Goal: Task Accomplishment & Management: Use online tool/utility

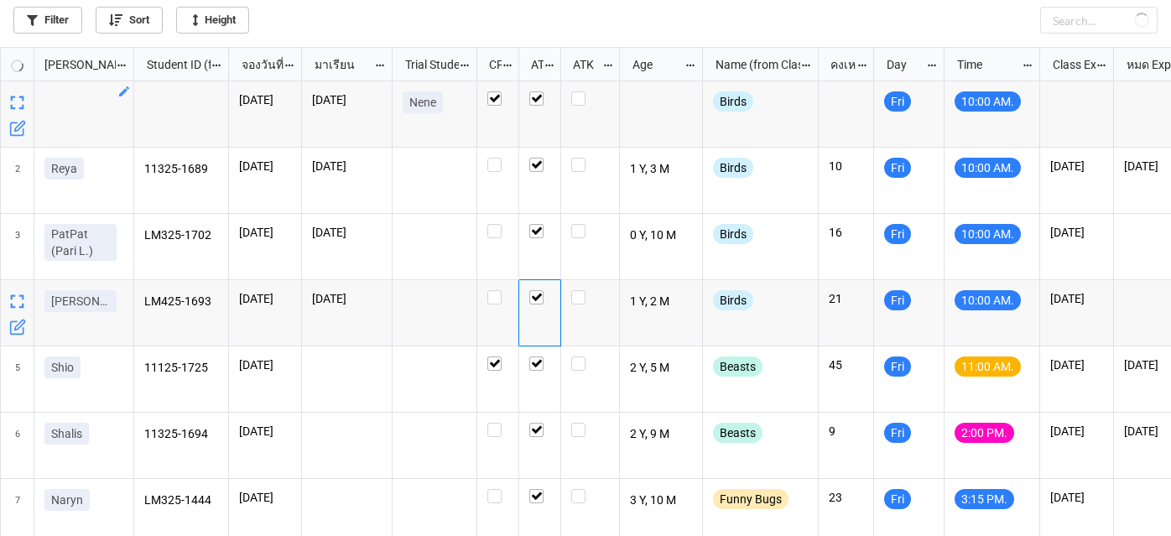
checkbox input "true"
checkbox input "false"
checkbox input "true"
checkbox input "false"
checkbox input "true"
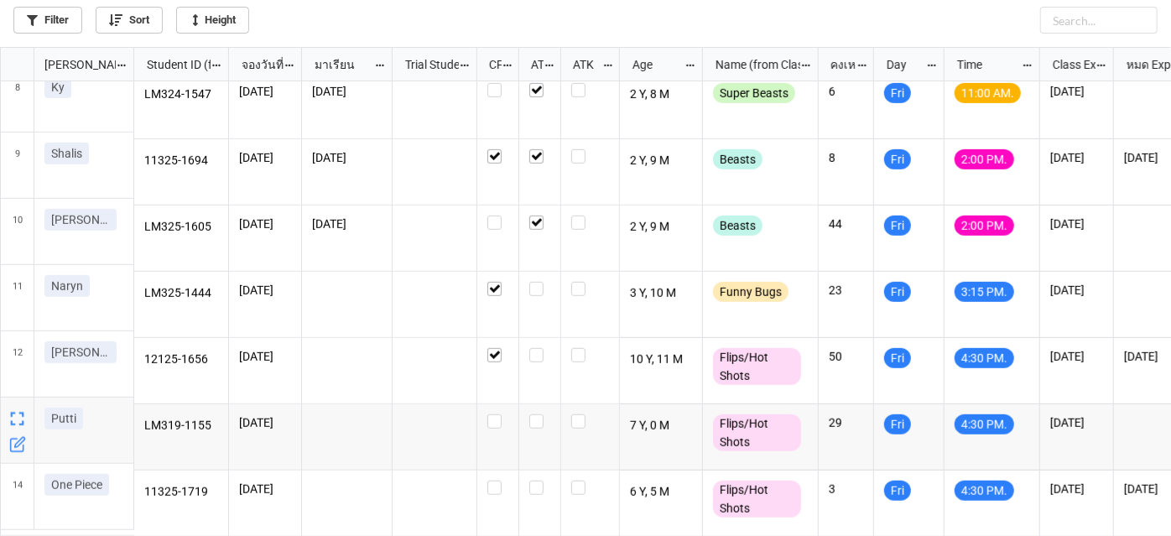
scroll to position [480, 0]
click at [491, 481] on label "grid" at bounding box center [497, 481] width 21 height 0
checkbox input "true"
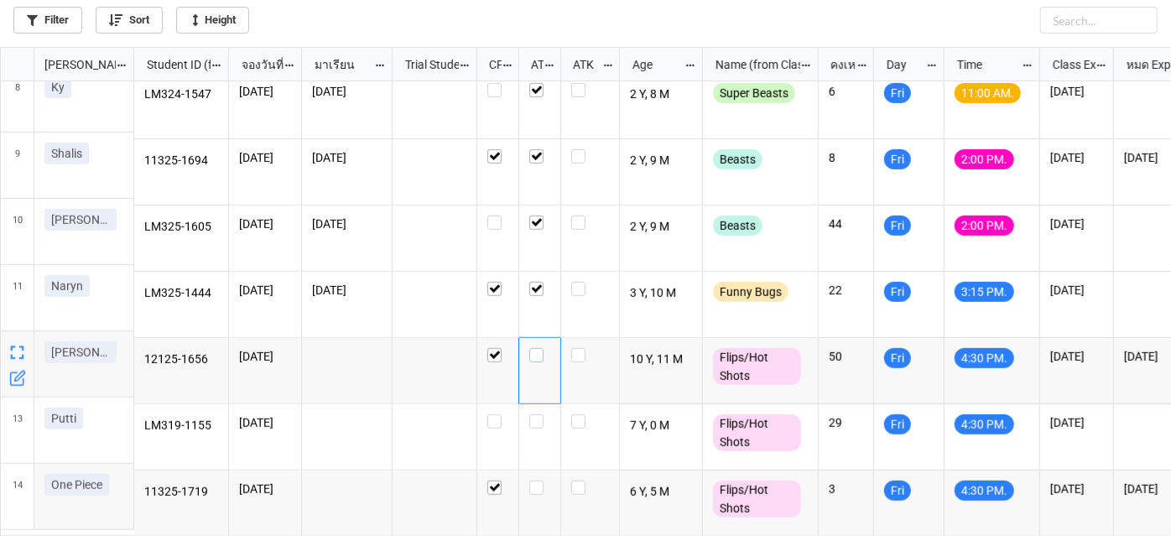
click at [530, 348] on label "grid" at bounding box center [539, 348] width 21 height 0
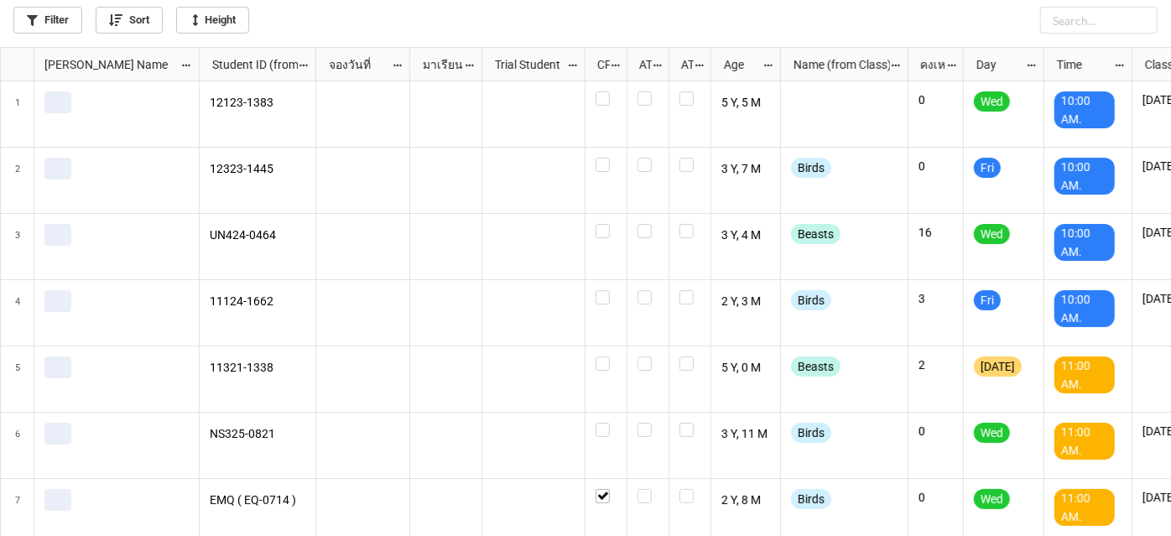
scroll to position [480, 1162]
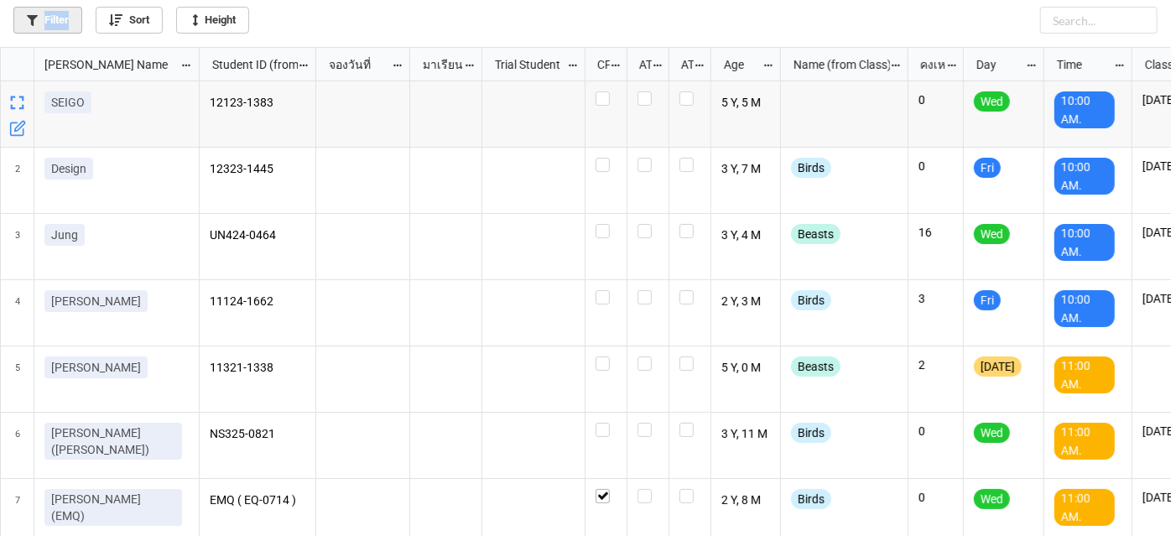
click at [67, 13] on link "Filter" at bounding box center [47, 20] width 69 height 27
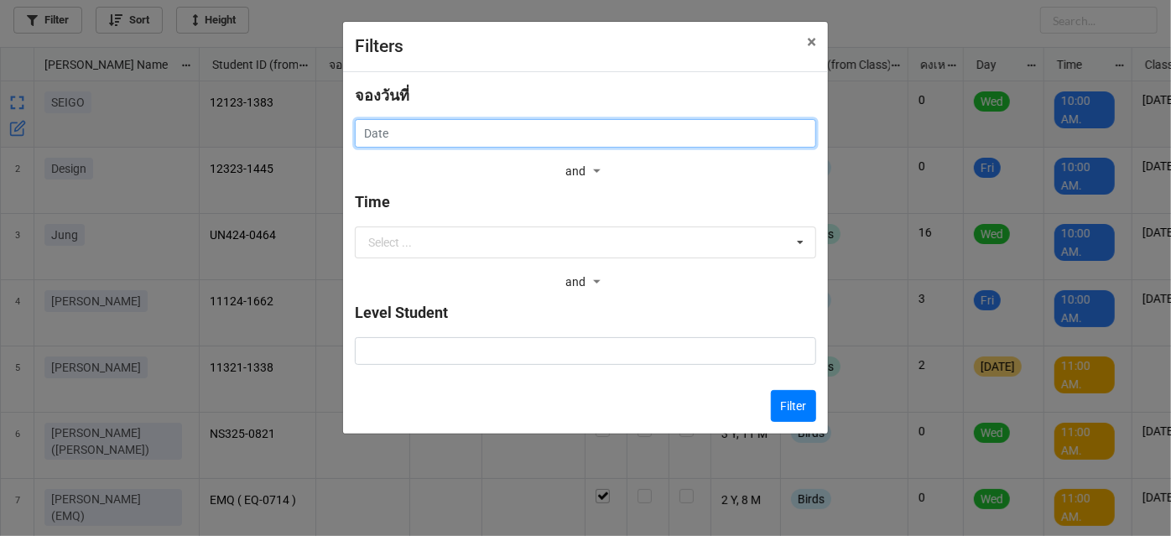
click at [400, 128] on input "text" at bounding box center [585, 133] width 461 height 29
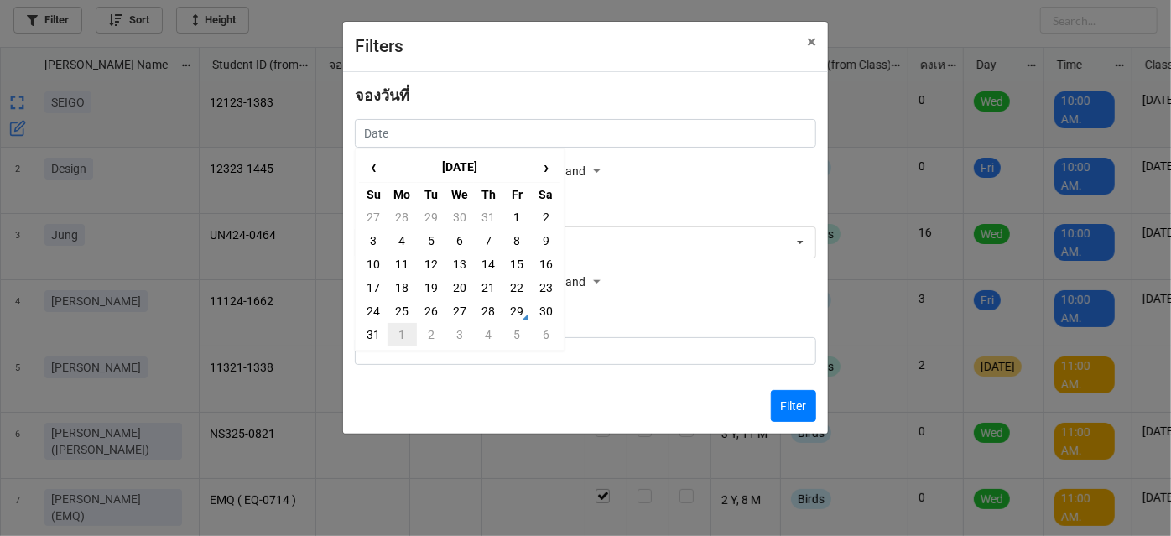
click at [396, 336] on td "1" at bounding box center [402, 334] width 29 height 23
type input "1/9/2025"
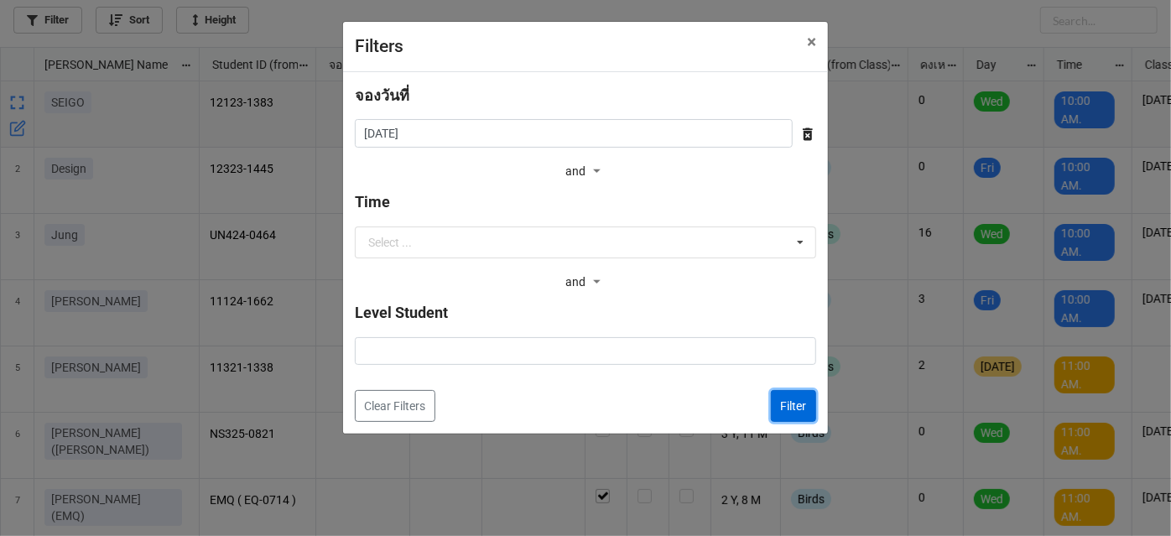
click at [799, 404] on button "Filter" at bounding box center [793, 406] width 45 height 32
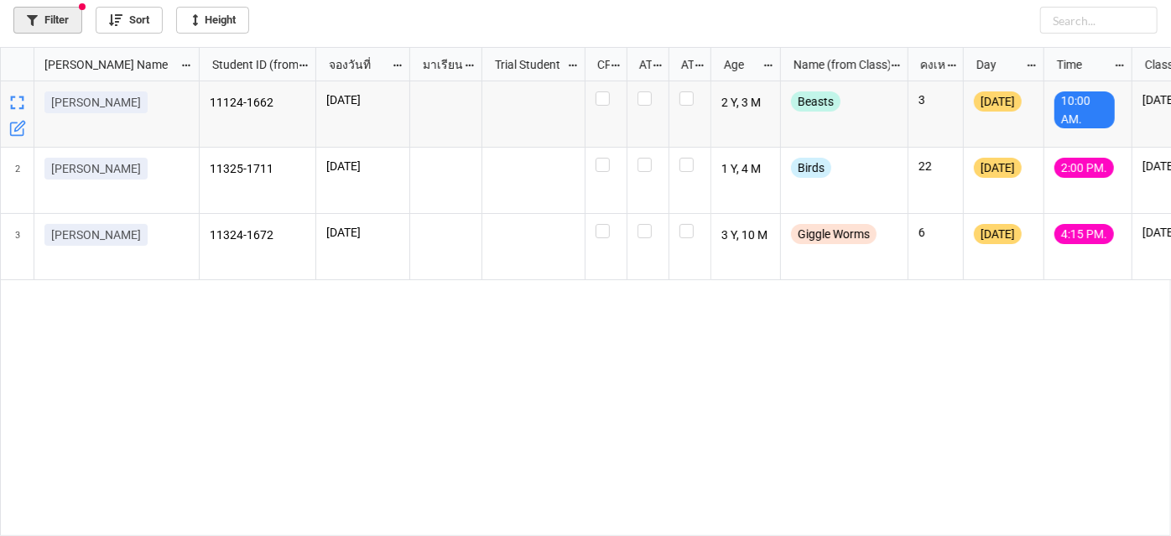
click at [70, 21] on link "Filter" at bounding box center [47, 20] width 69 height 27
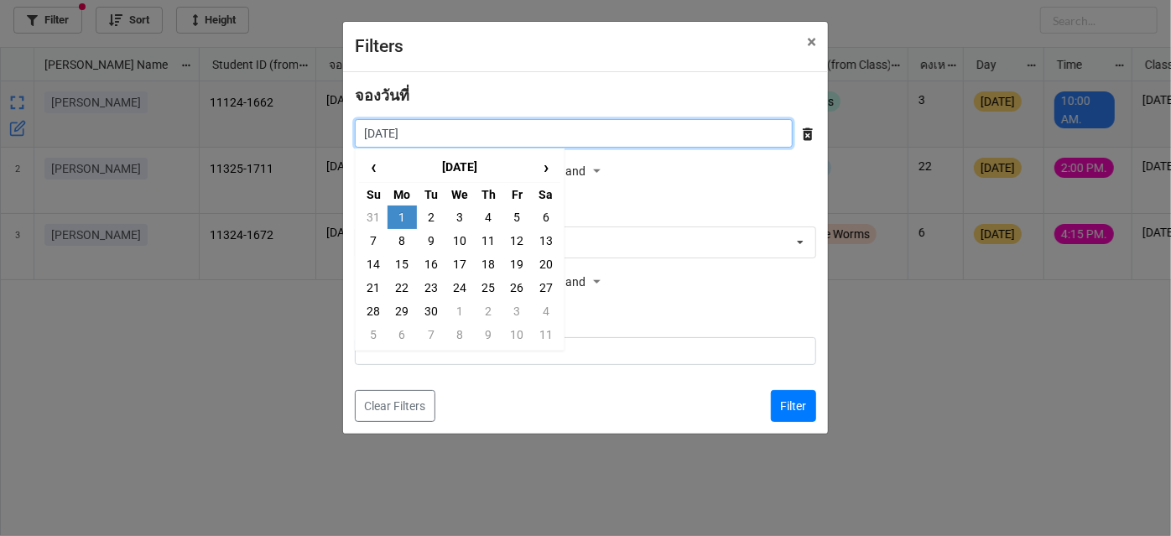
click at [628, 133] on input "1/9/2025" at bounding box center [574, 133] width 438 height 29
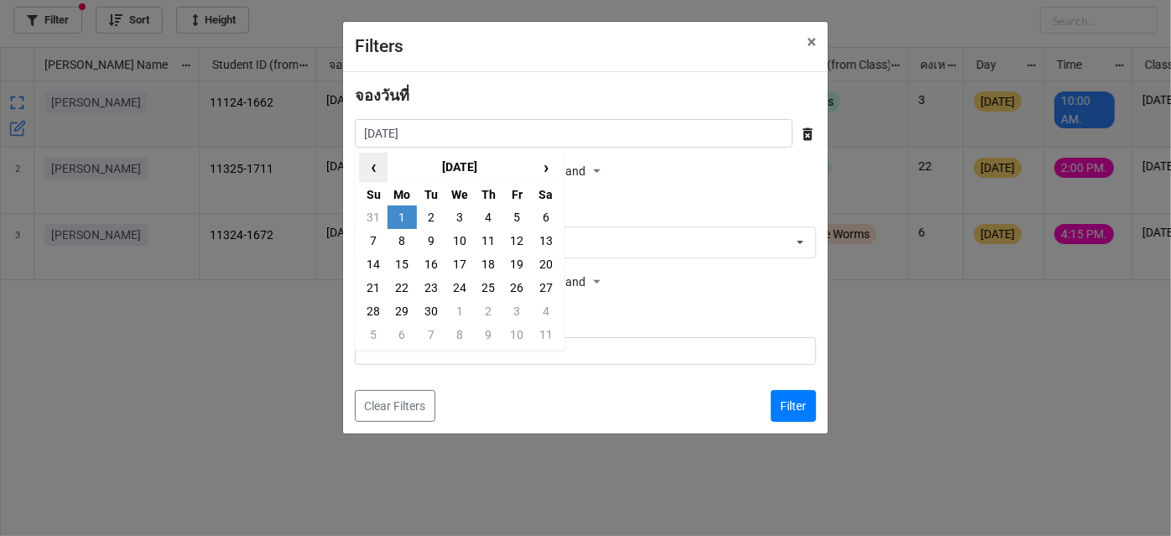
click at [374, 164] on span "‹" at bounding box center [373, 167] width 27 height 28
click at [542, 310] on td "30" at bounding box center [546, 310] width 29 height 23
type input "[DATE]"
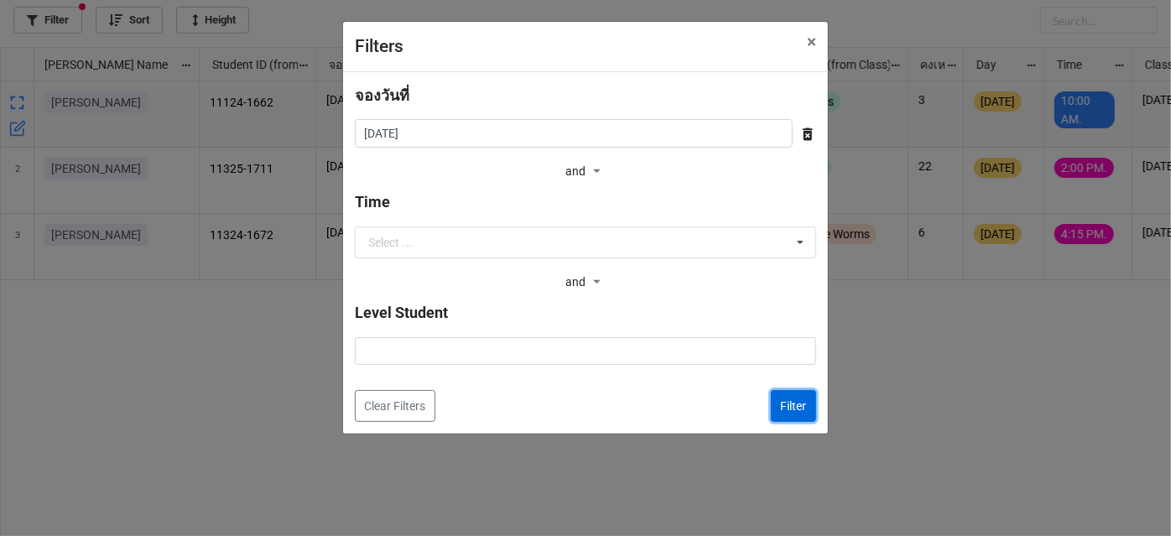
click at [802, 399] on button "Filter" at bounding box center [793, 406] width 45 height 32
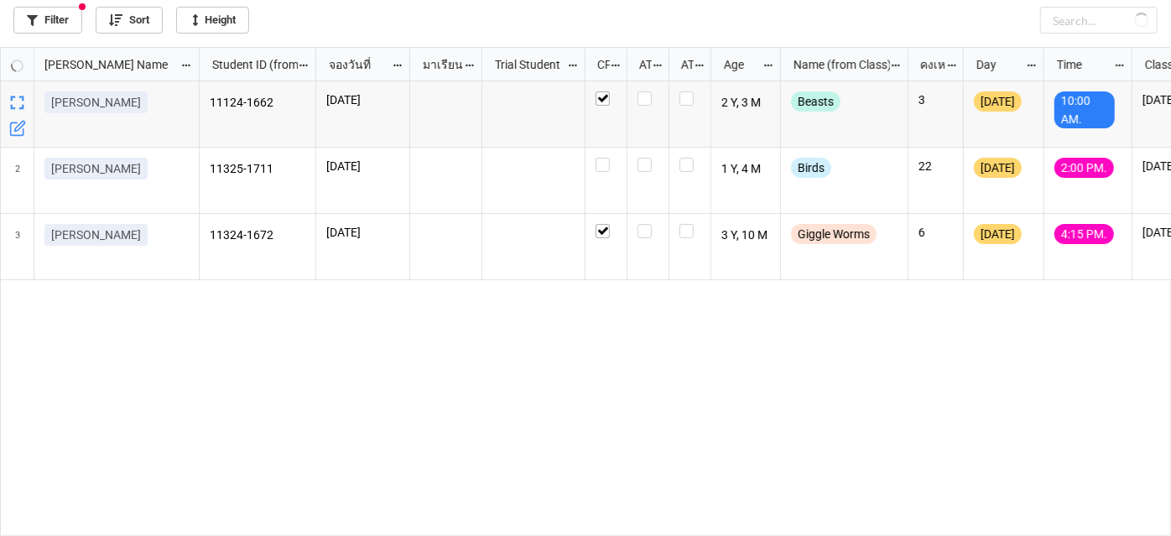
checkbox input "true"
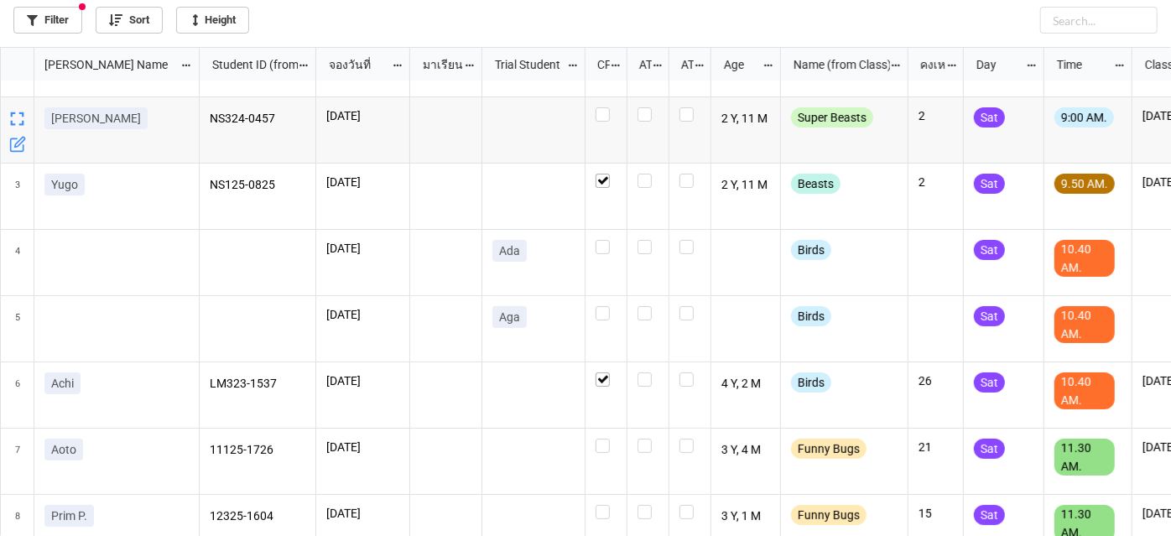
scroll to position [75, 0]
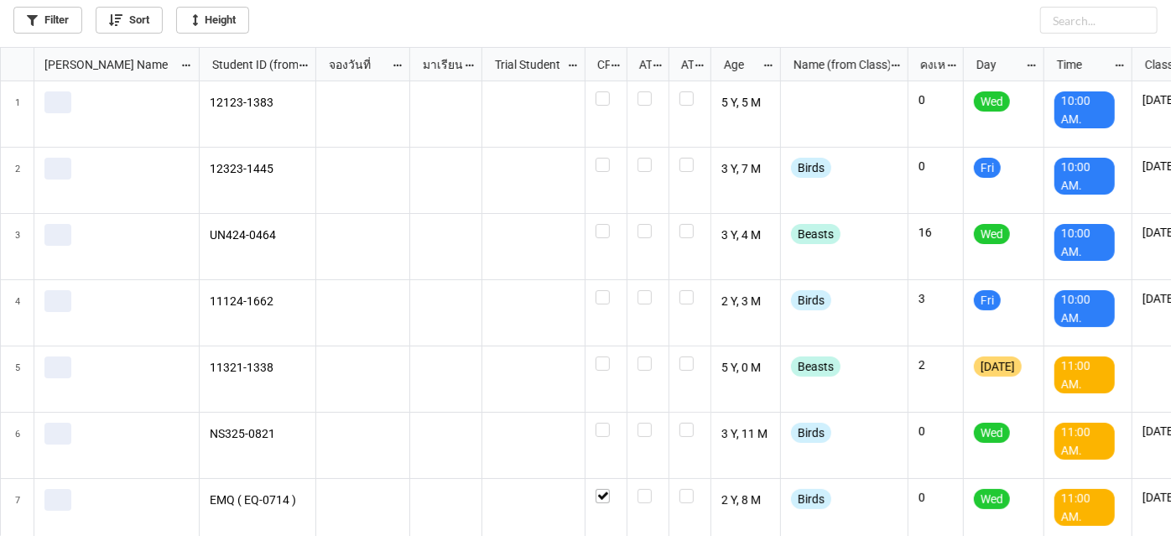
scroll to position [480, 1162]
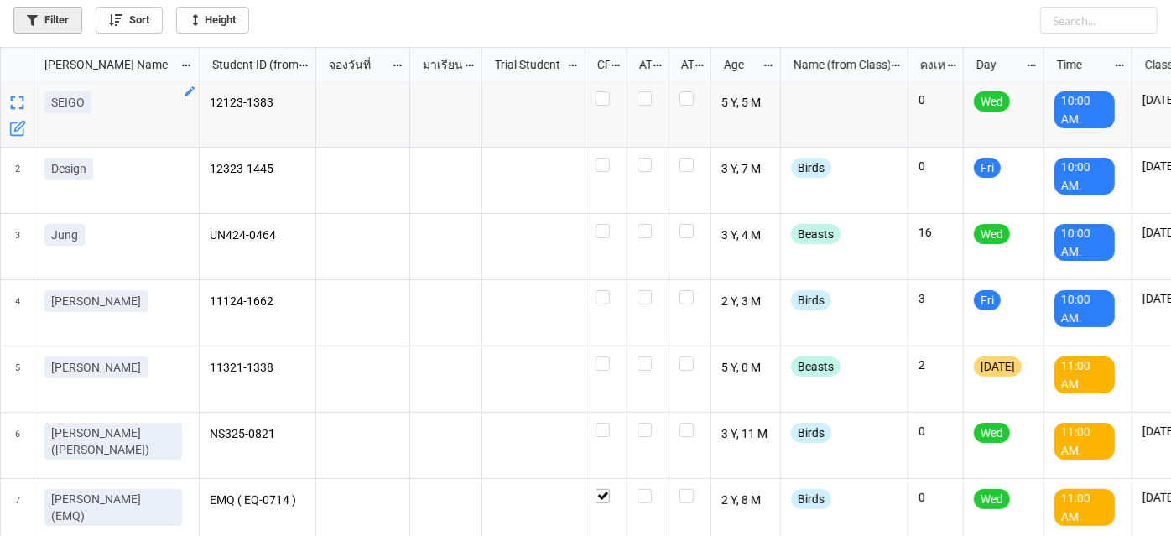
click at [71, 7] on link "Filter" at bounding box center [47, 20] width 69 height 27
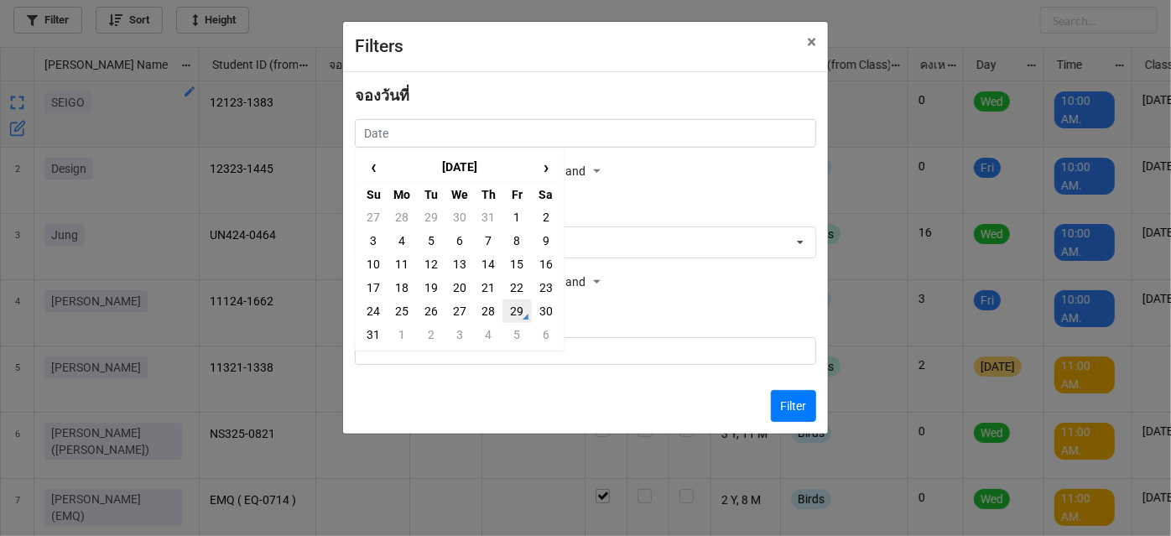
drag, startPoint x: 599, startPoint y: 125, endPoint x: 512, endPoint y: 316, distance: 209.9
click at [512, 316] on td "29" at bounding box center [516, 310] width 29 height 23
type input "[DATE]"
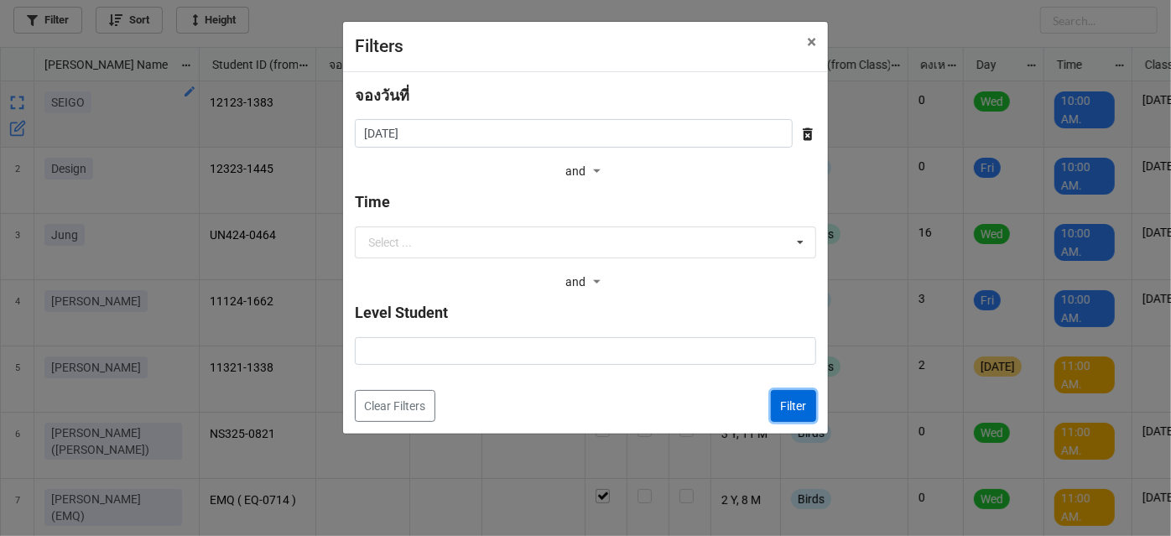
click at [809, 417] on button "Filter" at bounding box center [793, 406] width 45 height 32
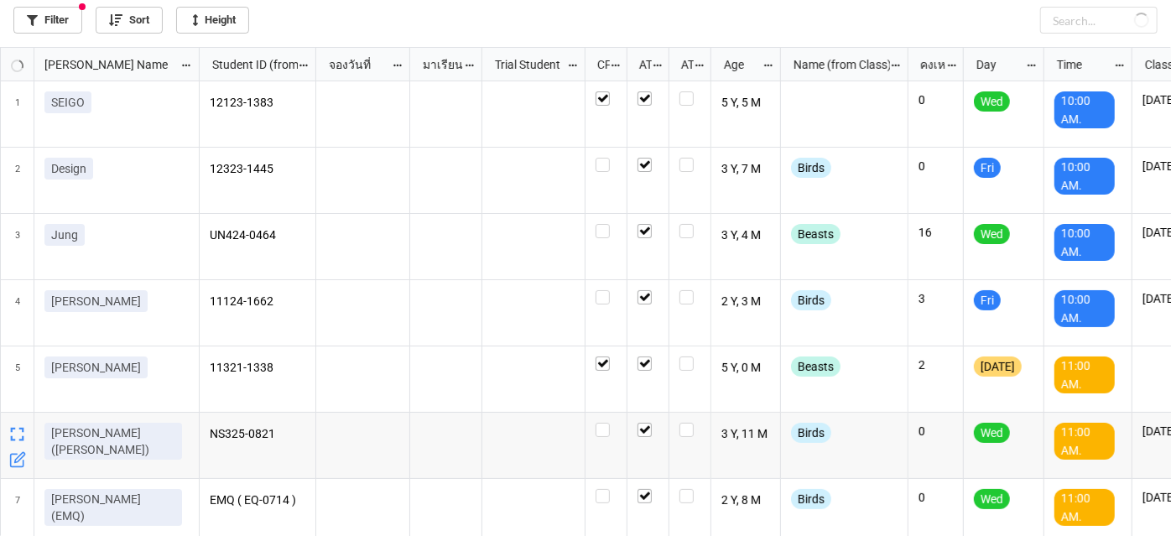
checkbox input "true"
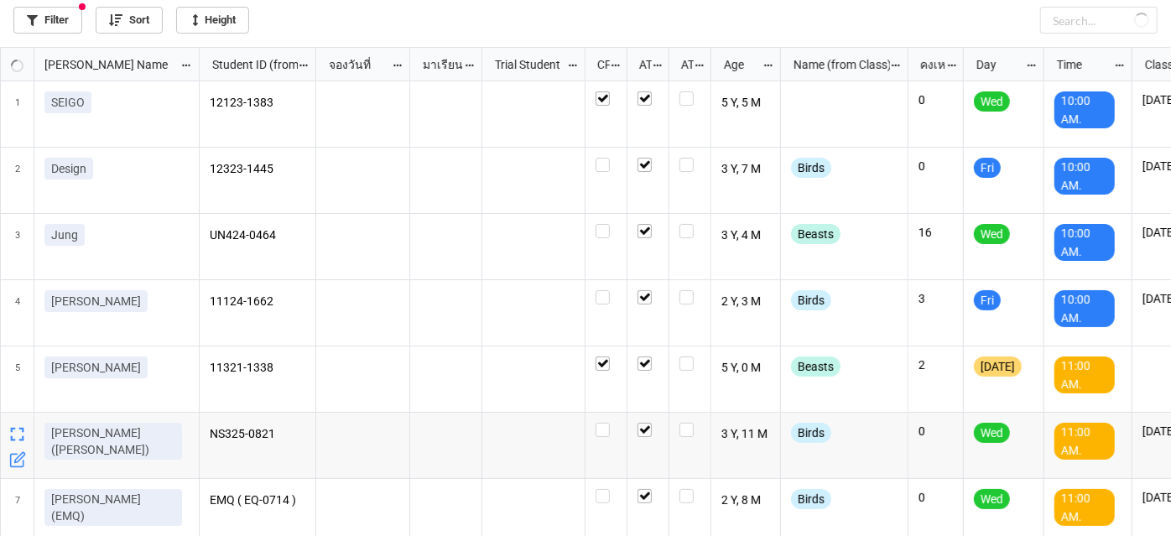
checkbox input "true"
checkbox input "false"
checkbox input "true"
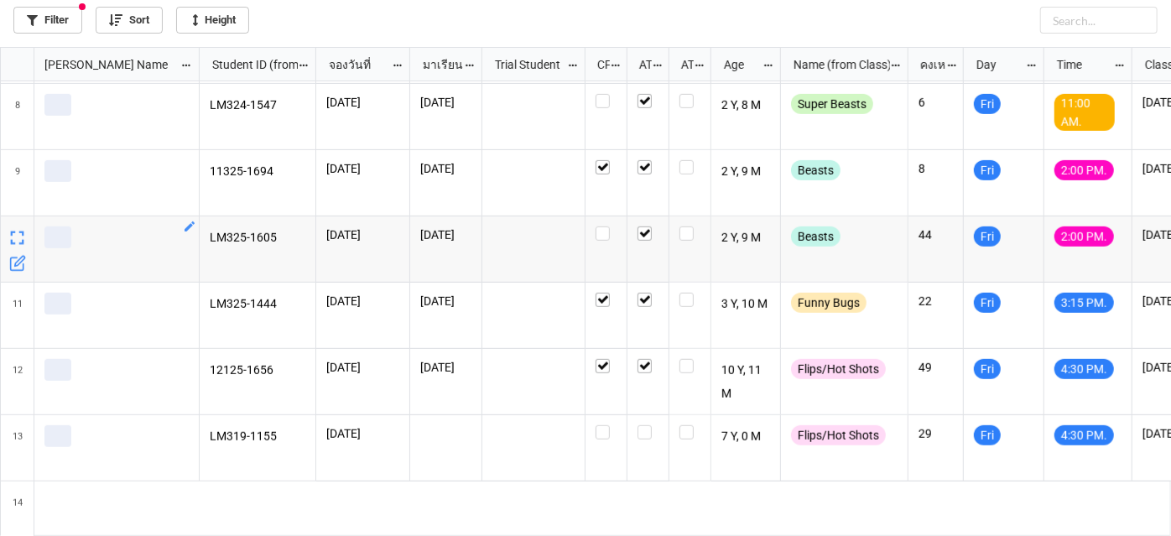
scroll to position [479, 0]
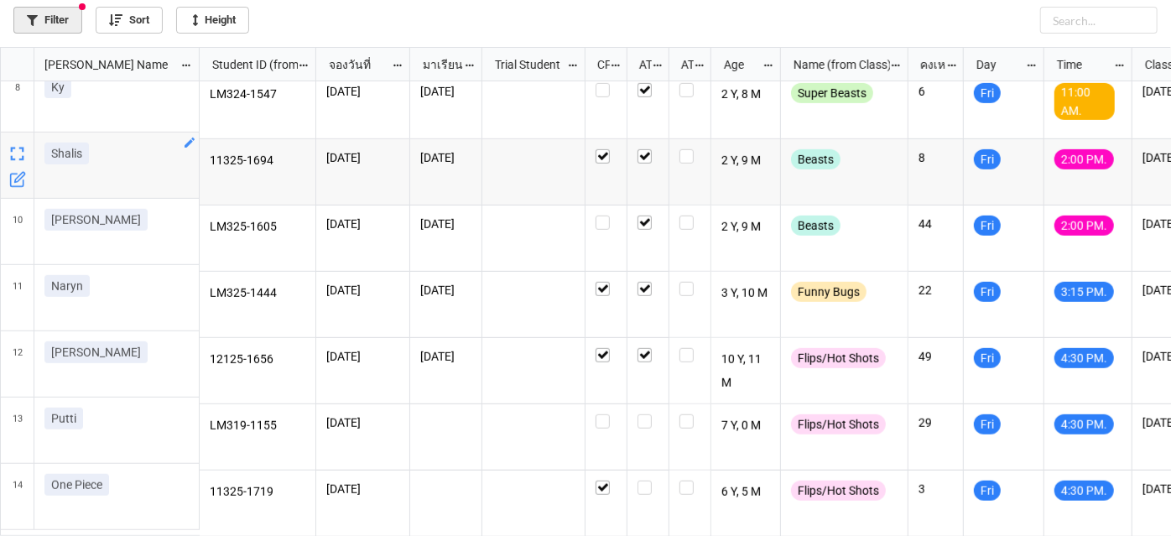
click at [30, 20] on icon at bounding box center [32, 20] width 11 height 11
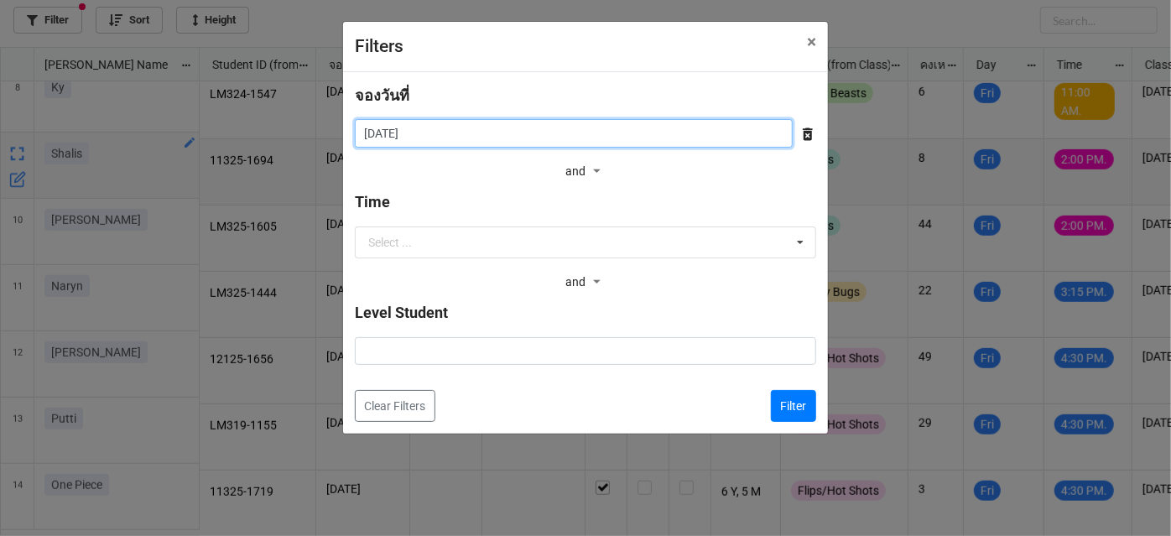
click at [710, 131] on input "[DATE]" at bounding box center [574, 133] width 438 height 29
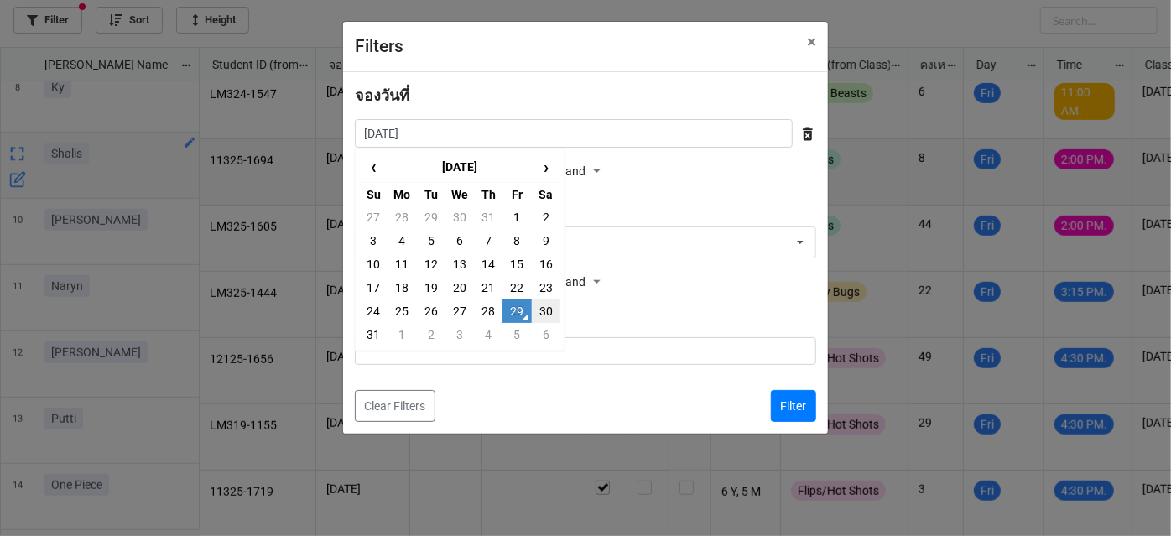
click at [544, 315] on td "30" at bounding box center [546, 310] width 29 height 23
type input "[DATE]"
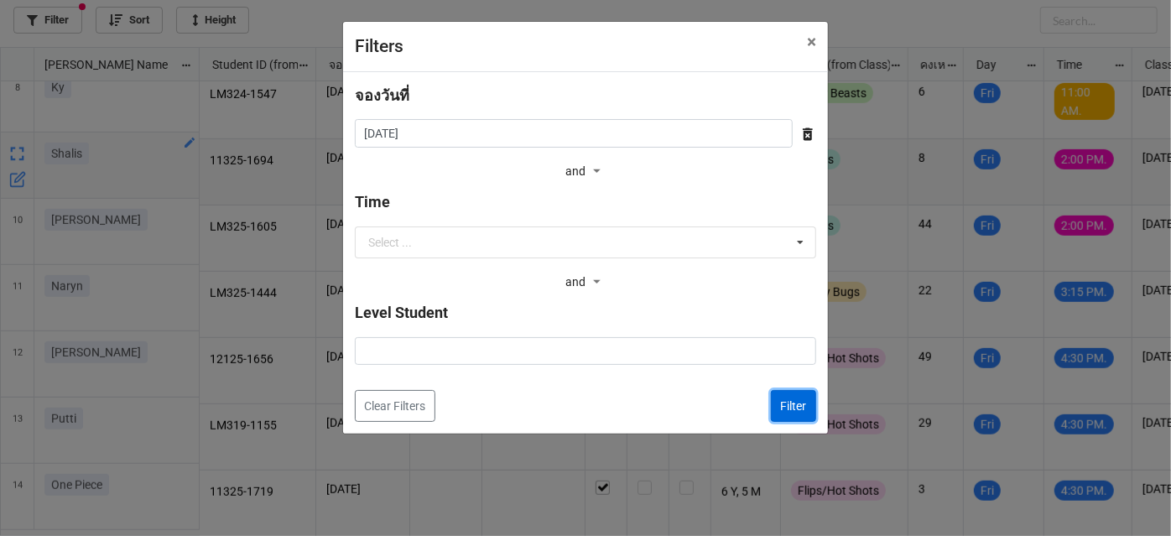
click at [807, 398] on button "Filter" at bounding box center [793, 406] width 45 height 32
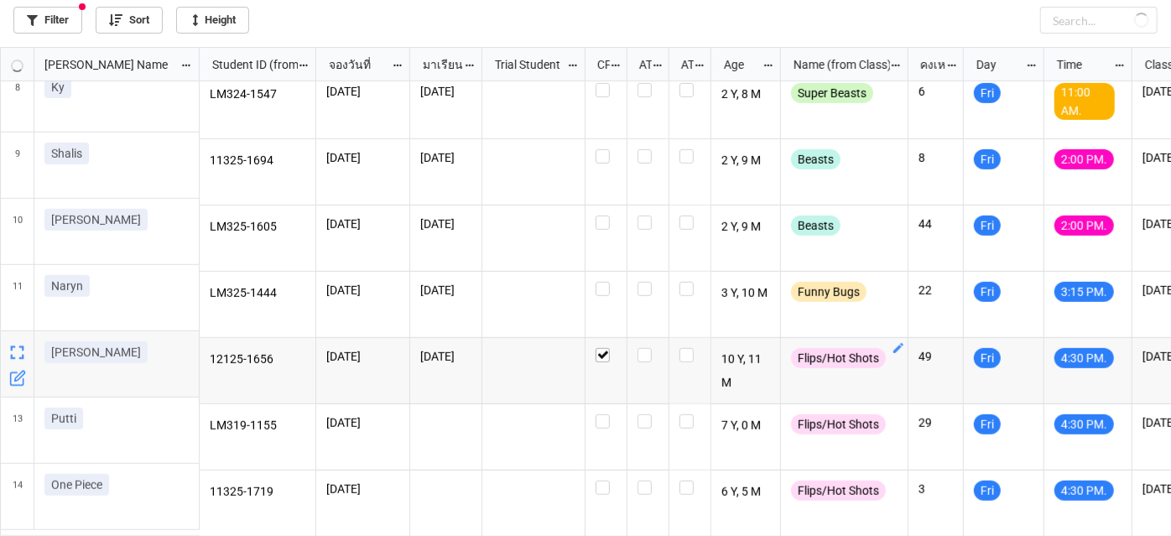
checkbox input "false"
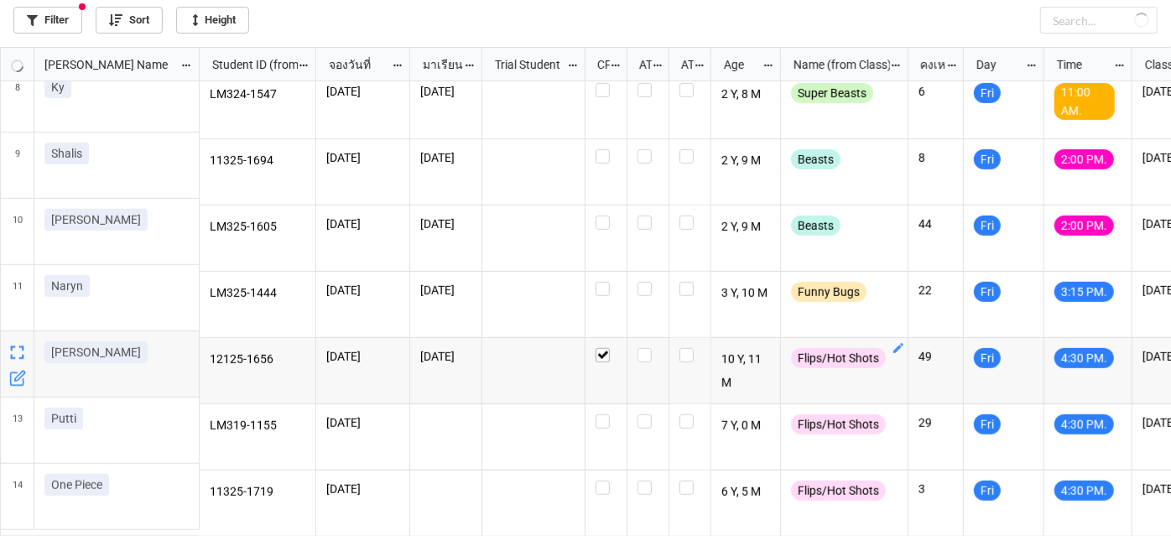
checkbox input "false"
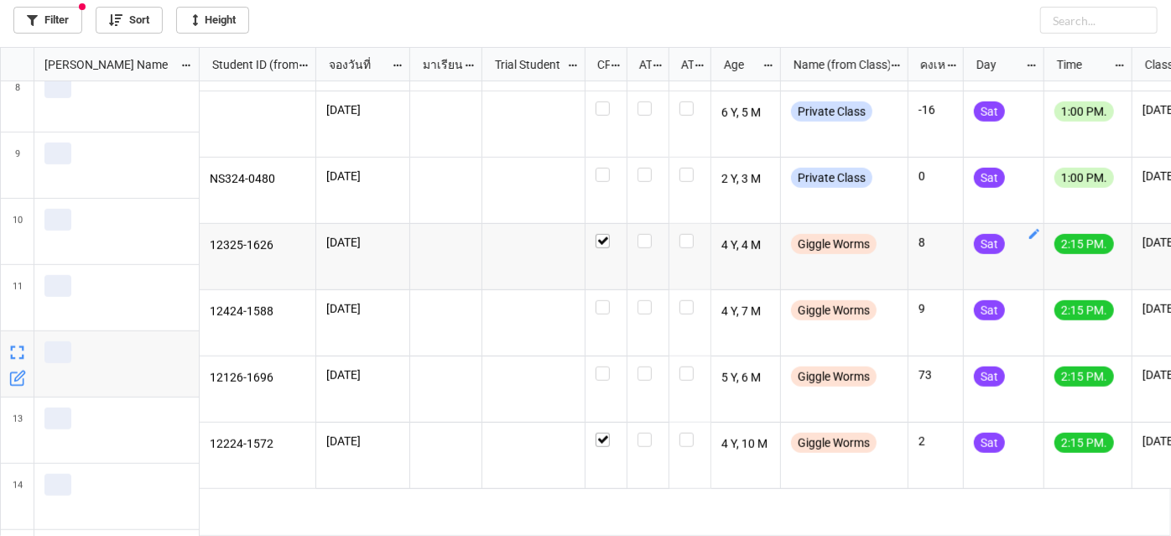
scroll to position [937, 0]
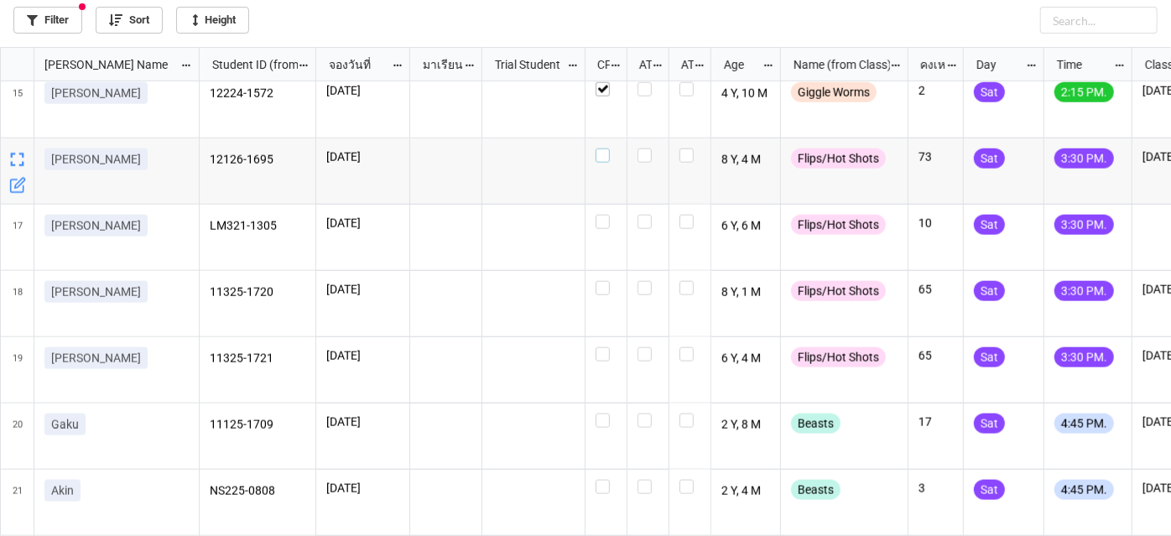
click at [604, 148] on label "grid" at bounding box center [606, 148] width 21 height 0
drag, startPoint x: 71, startPoint y: 29, endPoint x: 49, endPoint y: 7, distance: 31.4
click at [49, 7] on link "Filter" at bounding box center [47, 20] width 69 height 27
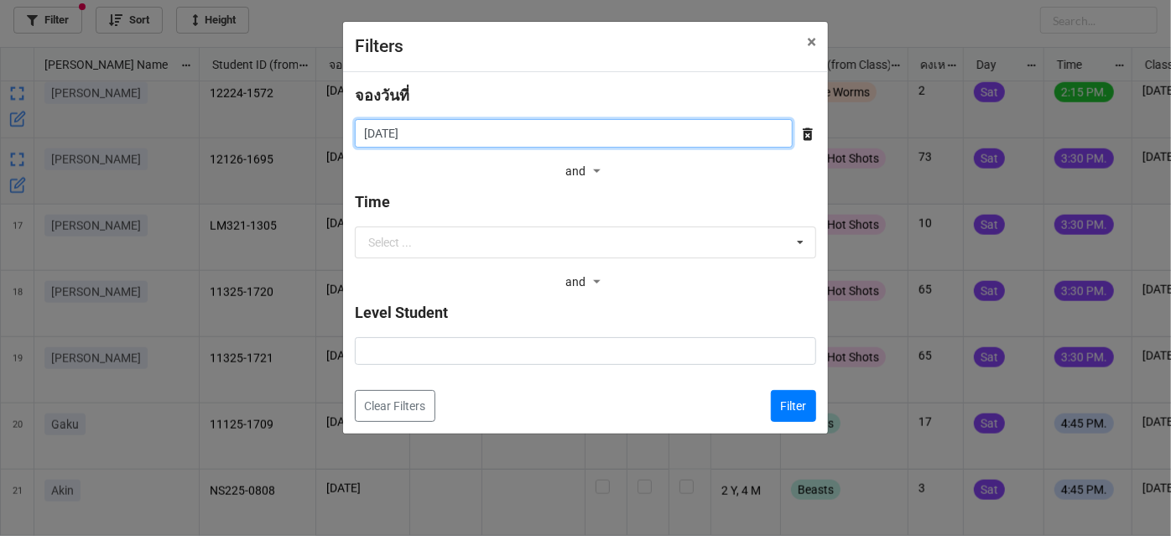
drag, startPoint x: 418, startPoint y: 127, endPoint x: 430, endPoint y: 167, distance: 41.4
click at [419, 129] on input "[DATE]" at bounding box center [574, 133] width 438 height 29
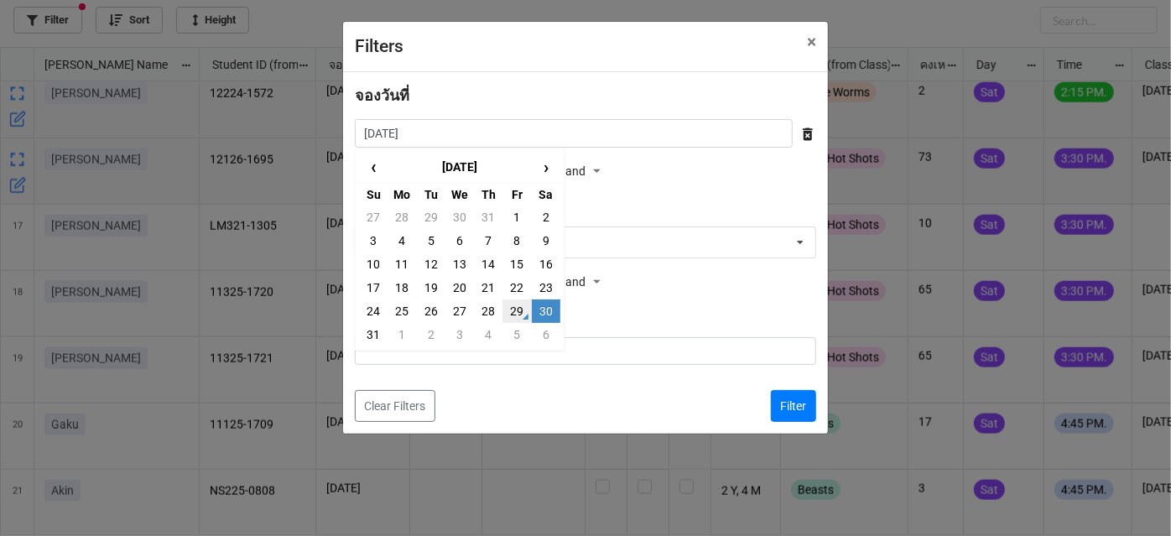
click at [517, 313] on td "29" at bounding box center [516, 310] width 29 height 23
type input "[DATE]"
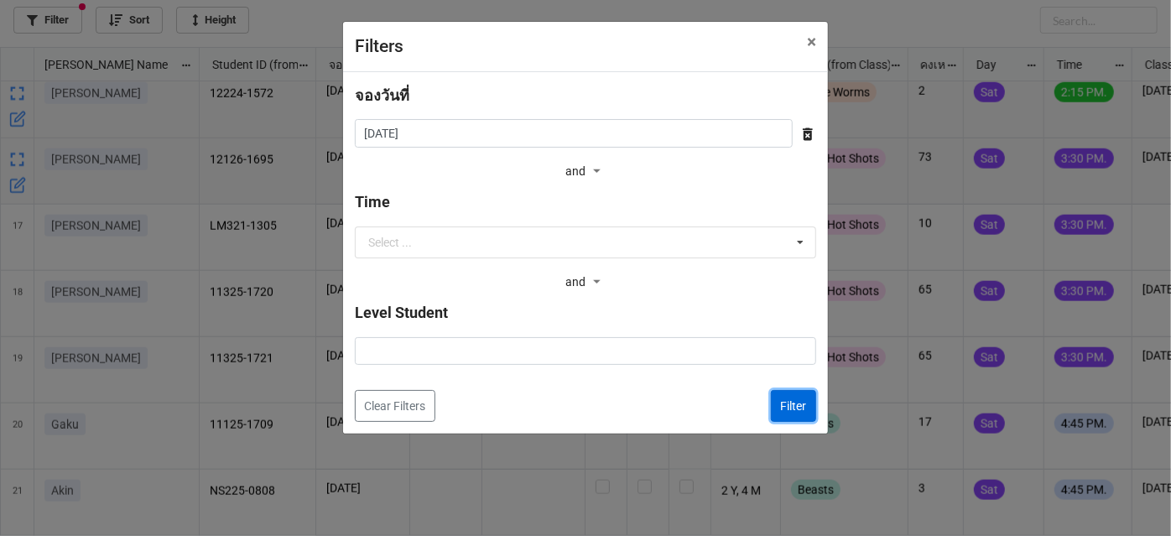
click at [784, 393] on button "Filter" at bounding box center [793, 406] width 45 height 32
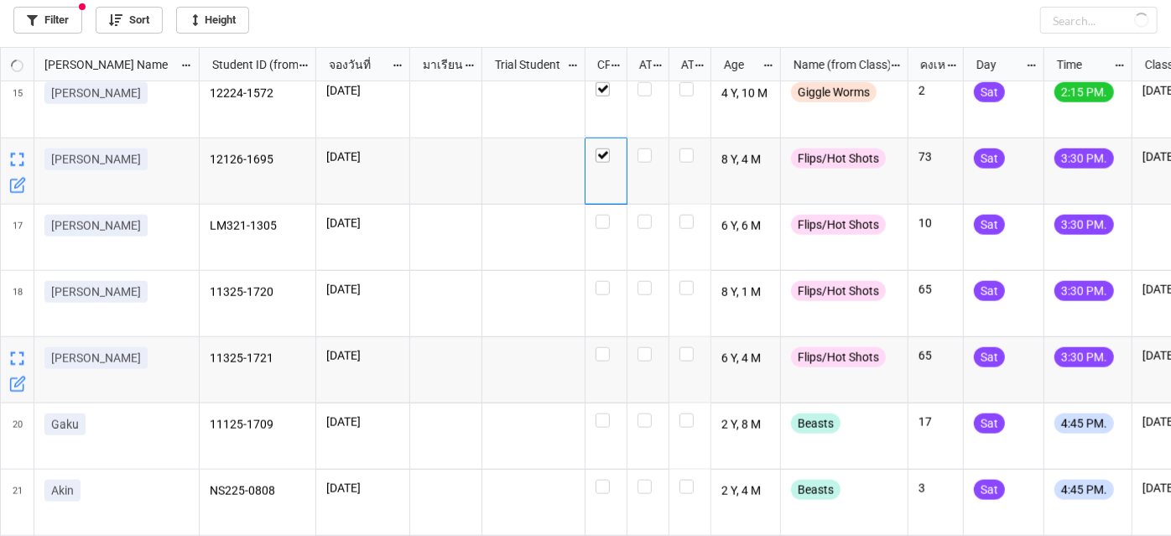
scroll to position [479, 0]
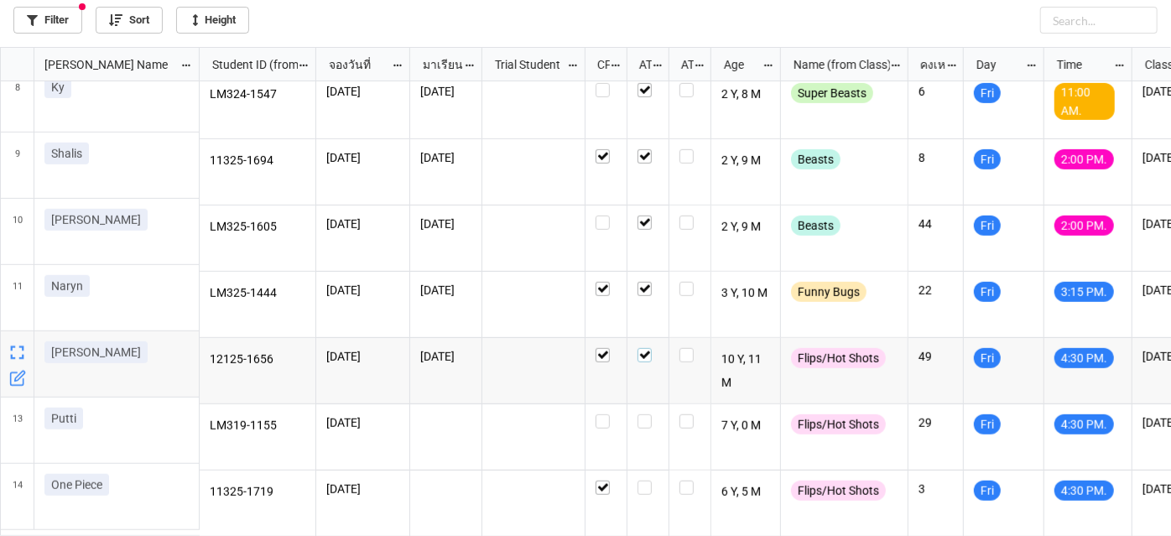
click at [647, 348] on label "grid" at bounding box center [647, 348] width 21 height 0
click at [1122, 343] on icon "grid" at bounding box center [1122, 348] width 10 height 10
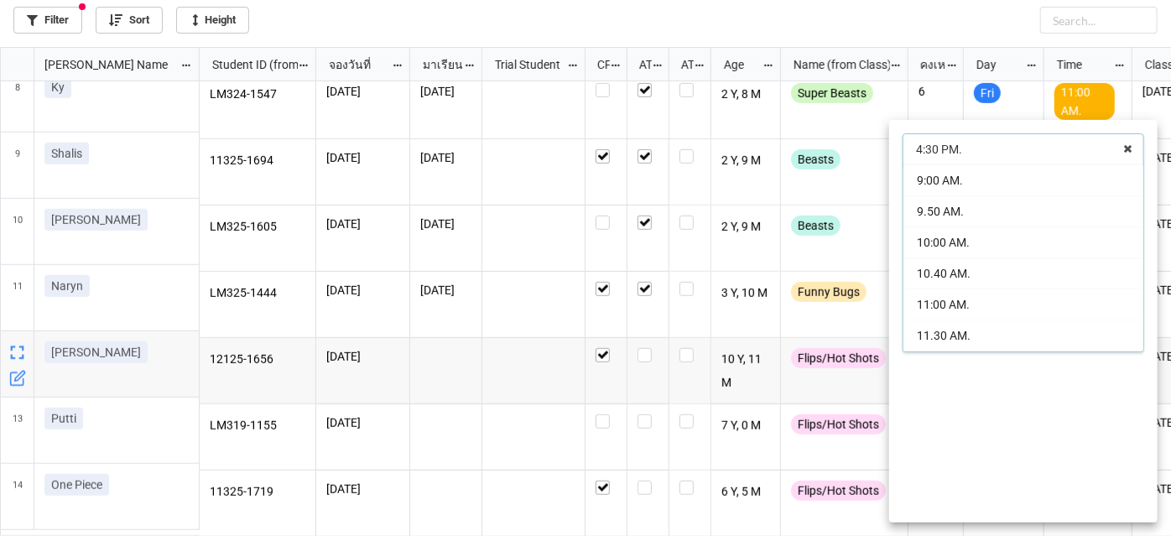
scroll to position [242, 0]
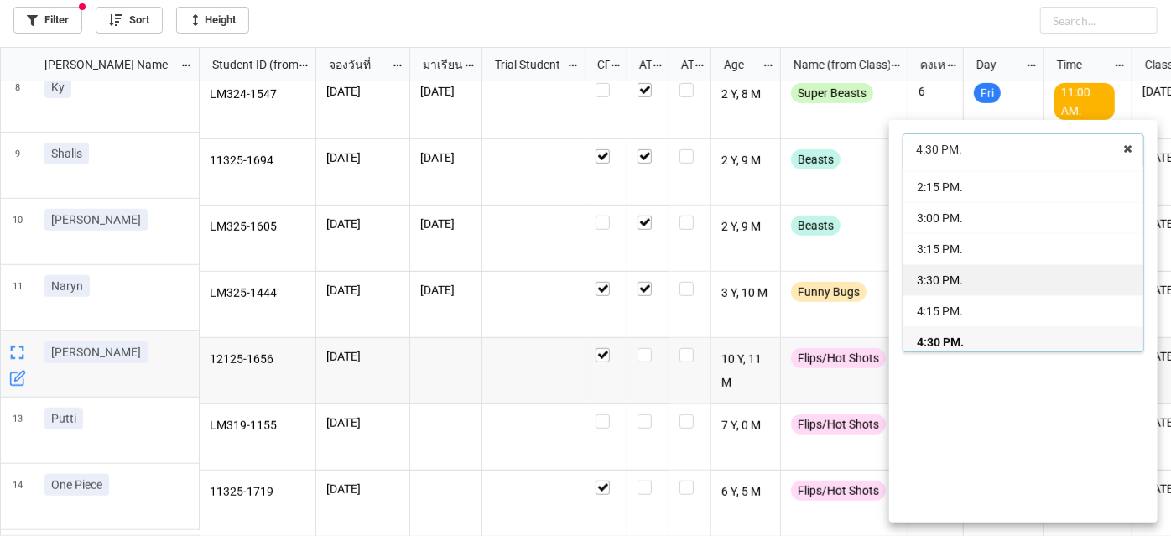
click at [1102, 272] on div "3:30 PM." at bounding box center [1023, 279] width 240 height 31
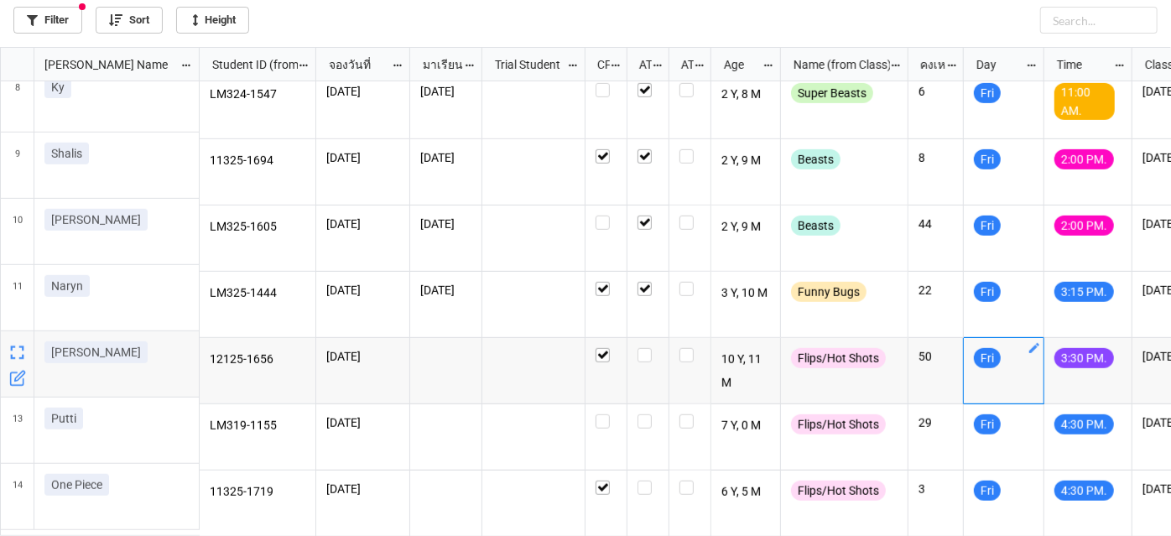
click at [1036, 343] on icon "grid" at bounding box center [1034, 348] width 10 height 10
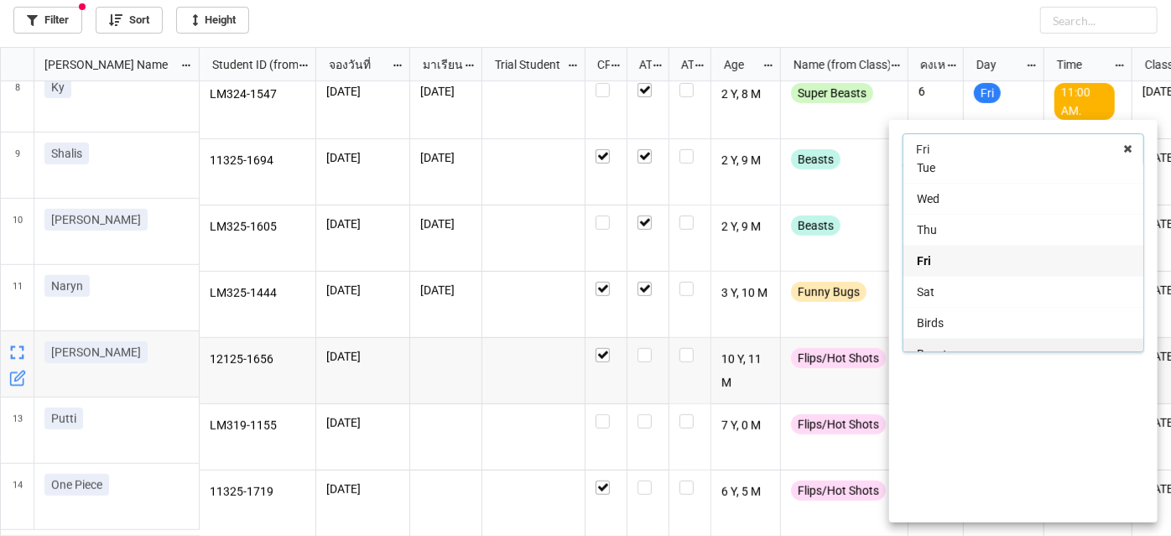
scroll to position [75, 0]
click at [1022, 261] on div "Sat" at bounding box center [1023, 259] width 240 height 31
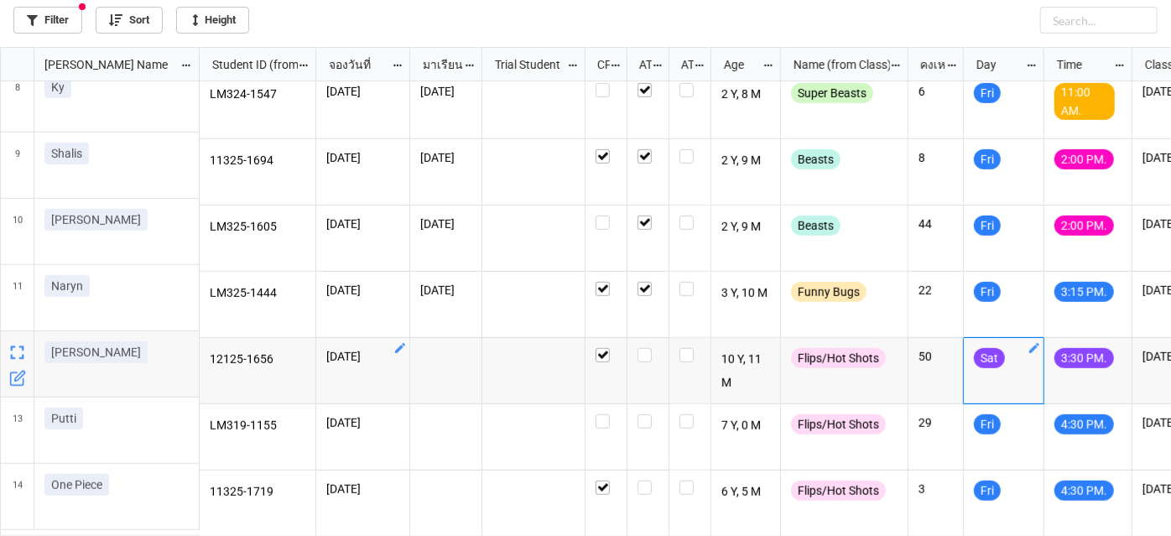
click at [403, 344] on icon "grid" at bounding box center [399, 347] width 13 height 13
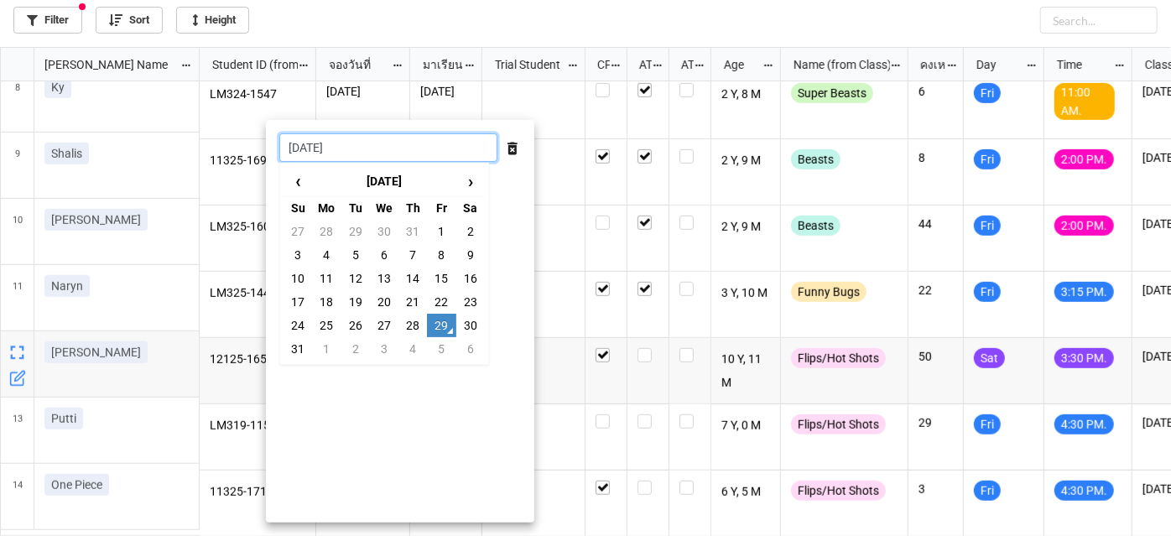
click at [427, 153] on input "[DATE]" at bounding box center [388, 147] width 218 height 29
click at [470, 320] on td "30" at bounding box center [470, 325] width 29 height 23
type input "[DATE]"
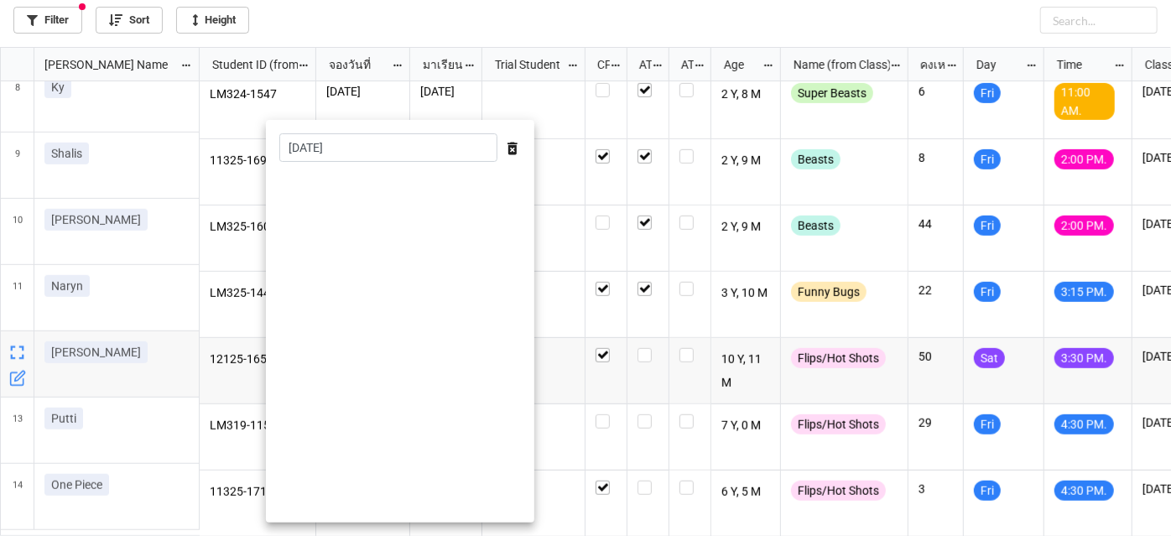
click at [544, 383] on div at bounding box center [585, 268] width 1171 height 536
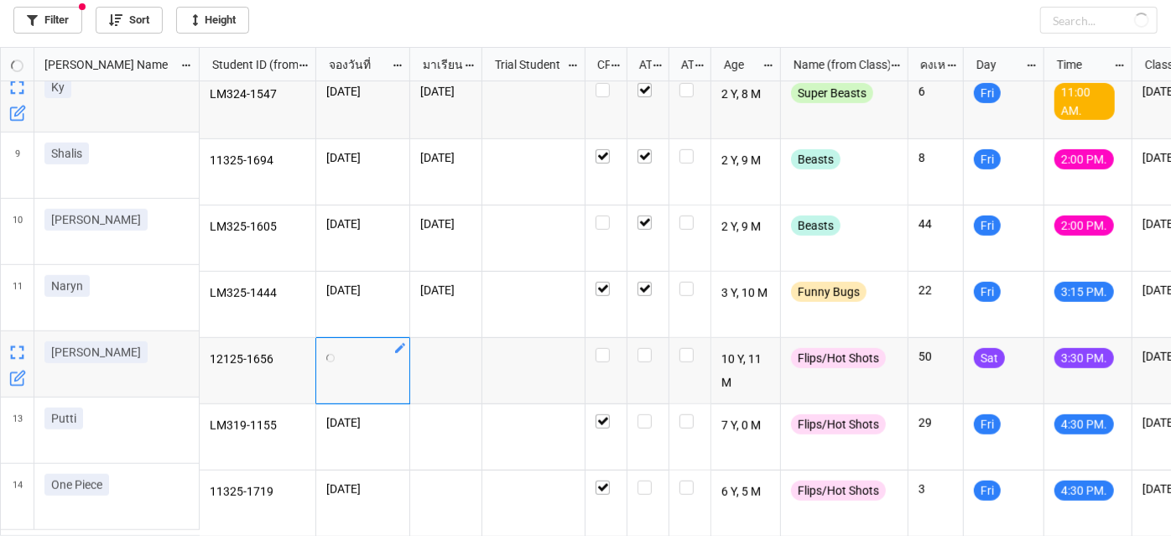
checkbox input "false"
checkbox input "true"
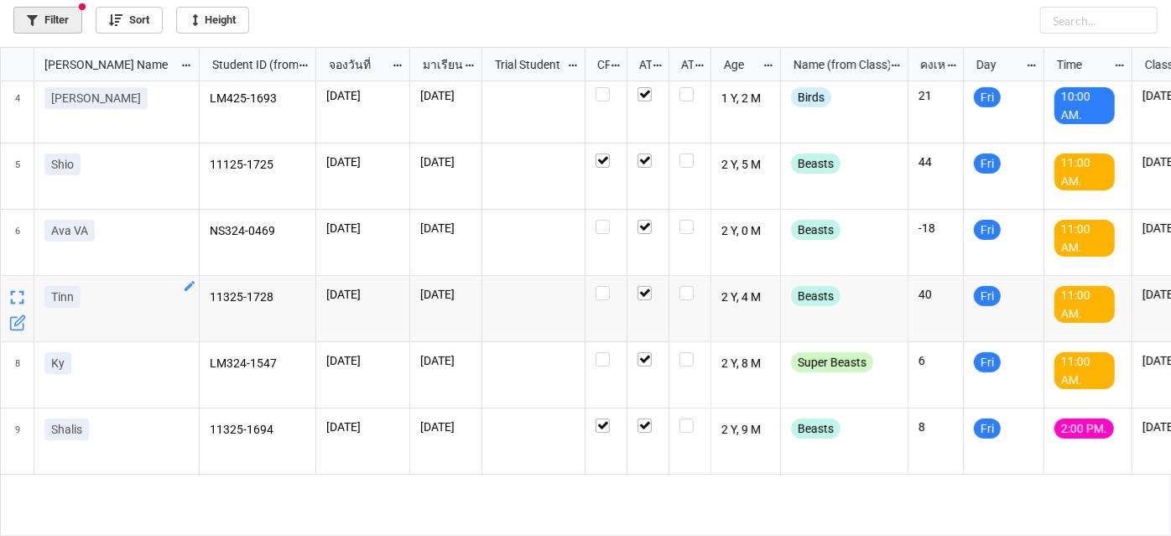
scroll to position [108, 0]
